Goal: Task Accomplishment & Management: Complete application form

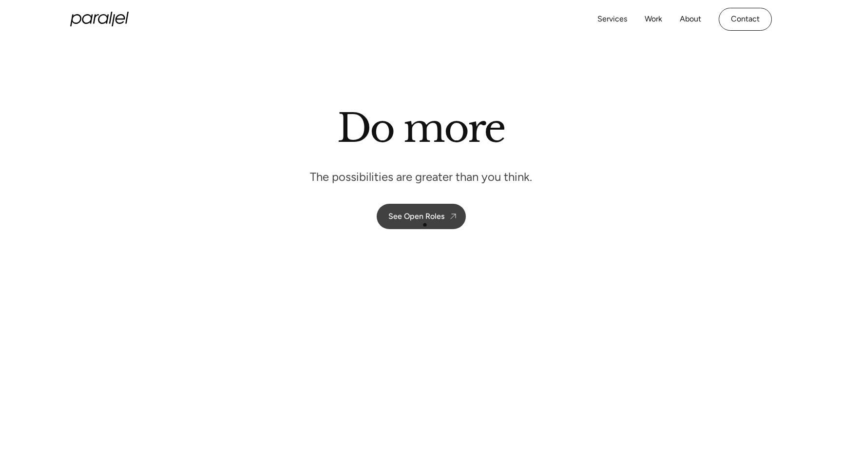
click at [425, 225] on link "See Open Roles" at bounding box center [420, 216] width 89 height 25
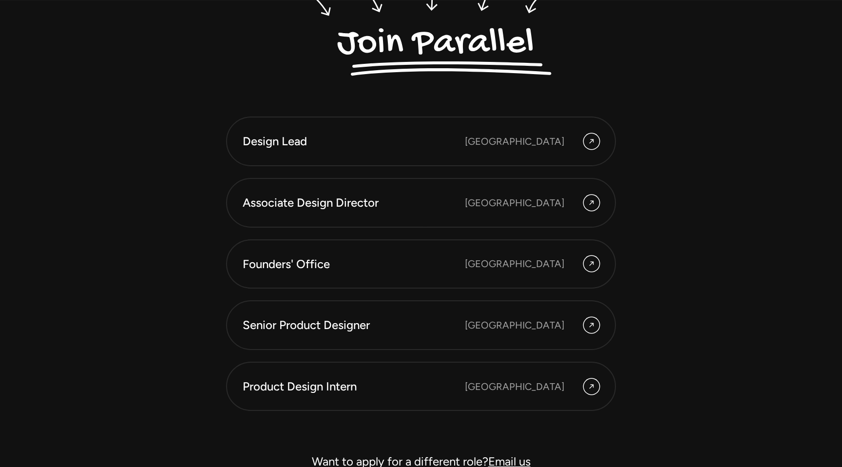
scroll to position [2682, 0]
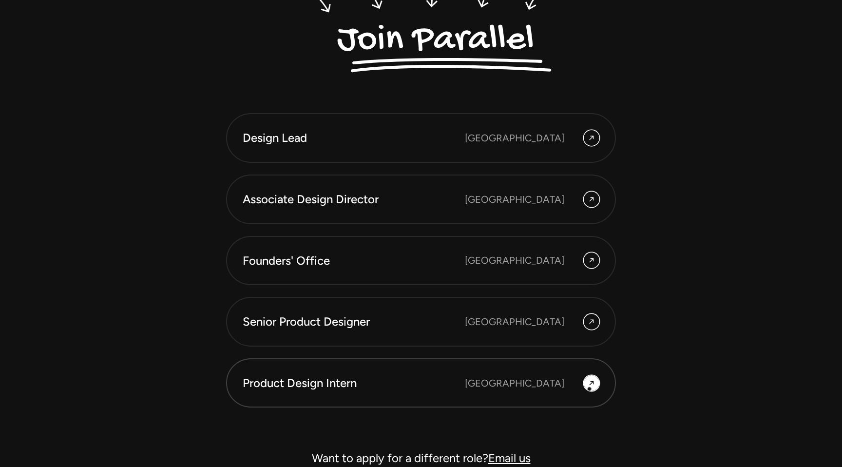
click at [591, 388] on icon at bounding box center [591, 383] width 8 height 12
click at [590, 379] on icon at bounding box center [591, 383] width 8 height 12
click at [548, 382] on div "[GEOGRAPHIC_DATA]" at bounding box center [514, 382] width 99 height 15
click at [322, 384] on div "Product Design Intern" at bounding box center [354, 383] width 222 height 17
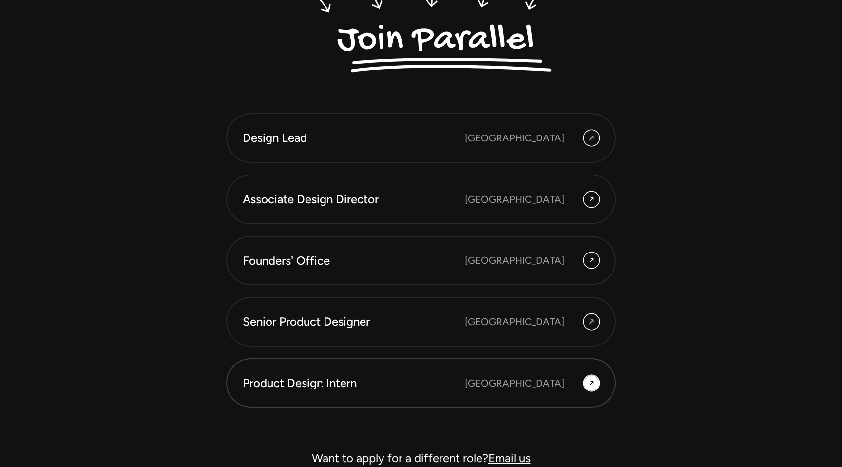
click at [322, 384] on div "Product Design Intern" at bounding box center [354, 383] width 222 height 17
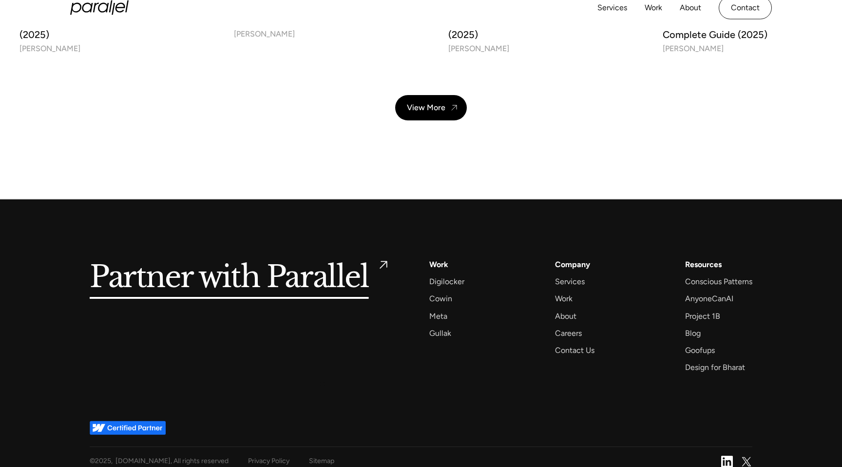
scroll to position [3499, 0]
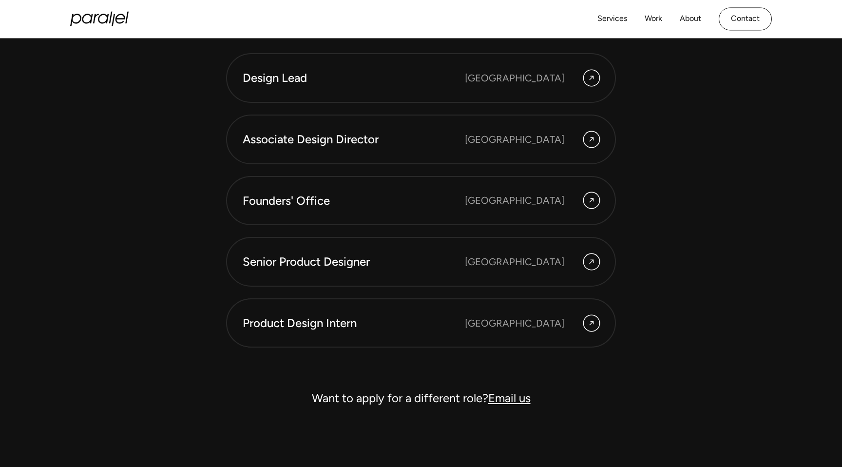
scroll to position [2617, 0]
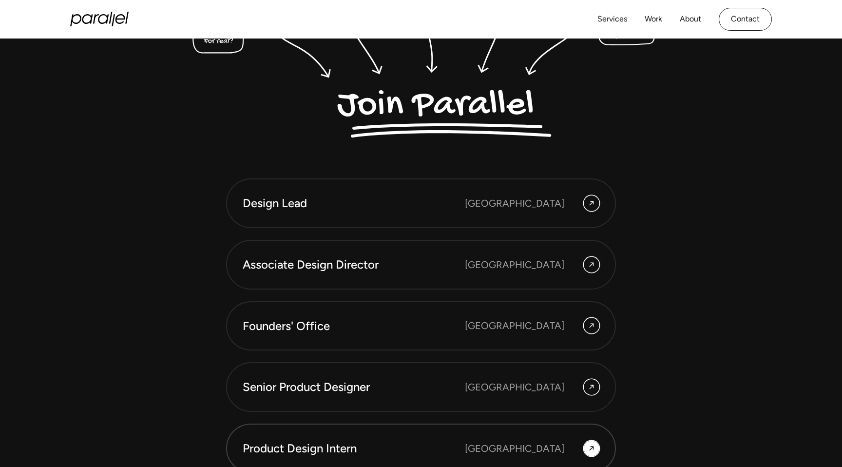
click at [339, 444] on div "Product Design Intern" at bounding box center [354, 448] width 222 height 17
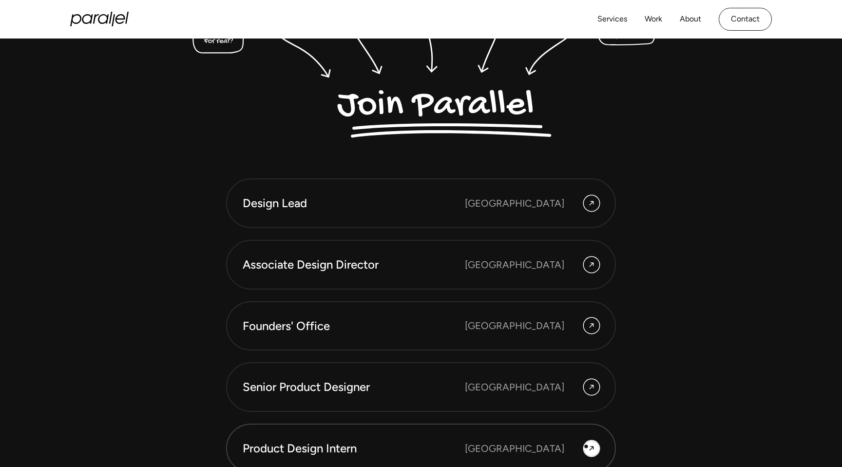
click at [595, 443] on icon at bounding box center [591, 448] width 8 height 12
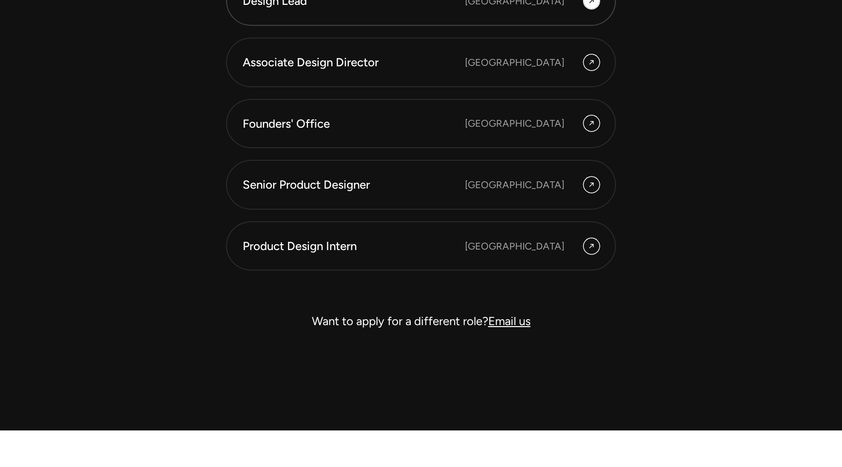
scroll to position [2833, 0]
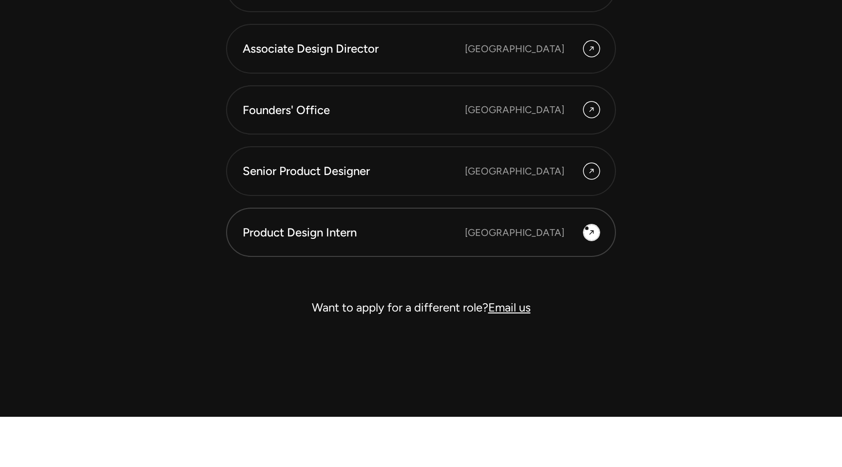
click at [587, 229] on icon at bounding box center [591, 232] width 8 height 12
click at [517, 307] on link "Email us" at bounding box center [509, 307] width 42 height 14
